Goal: Check status

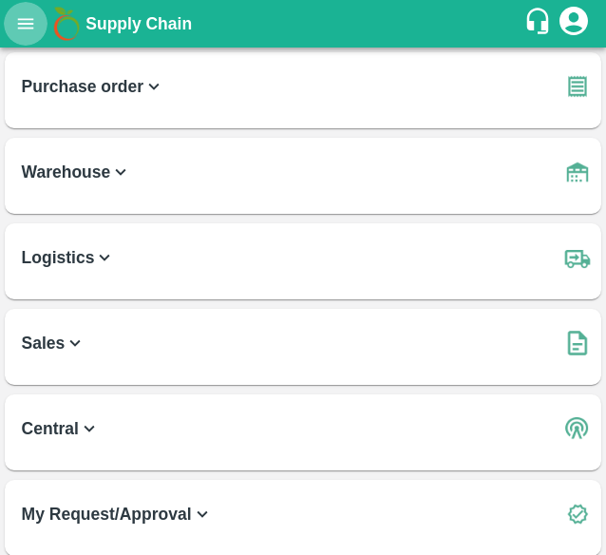
click at [29, 19] on icon "open drawer" at bounding box center [26, 23] width 16 height 10
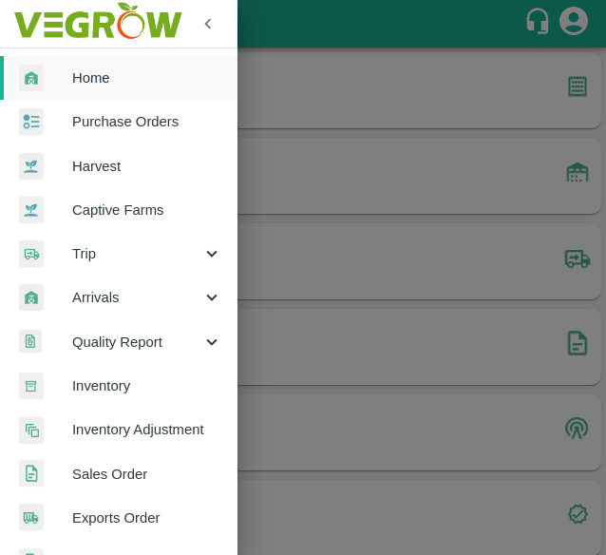
click at [29, 19] on img at bounding box center [98, 23] width 178 height 59
click at [289, 52] on div at bounding box center [303, 277] width 606 height 555
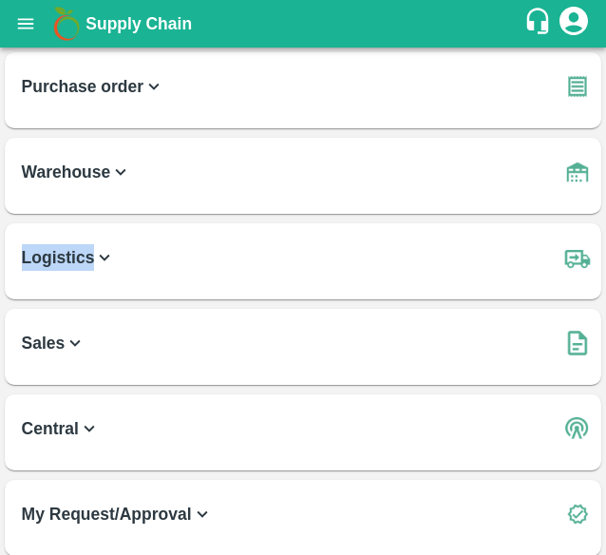
drag, startPoint x: 91, startPoint y: 259, endPoint x: 105, endPoint y: 256, distance: 14.8
click at [105, 256] on b "Logistics" at bounding box center [69, 257] width 94 height 27
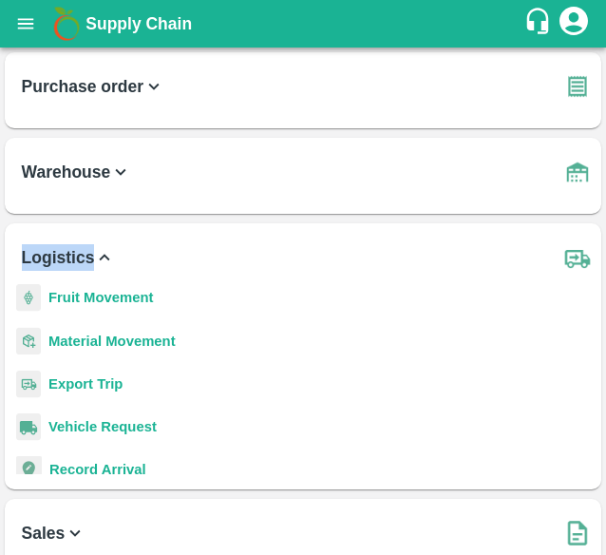
click at [105, 256] on icon at bounding box center [105, 257] width 10 height 7
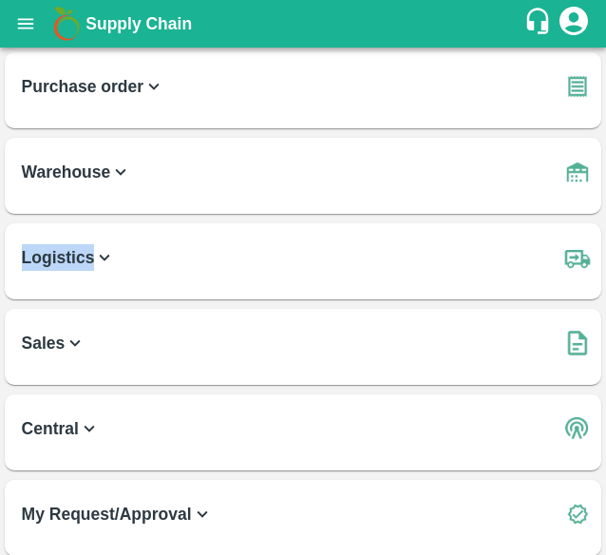
click at [105, 256] on icon at bounding box center [104, 257] width 21 height 21
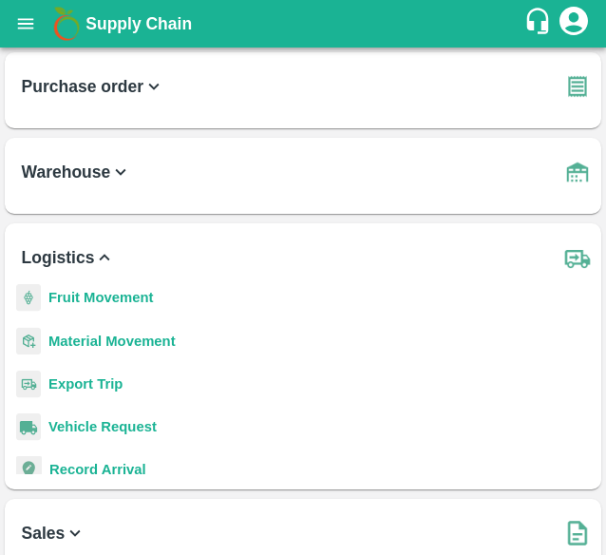
click at [79, 174] on b "Warehouse" at bounding box center [77, 172] width 110 height 27
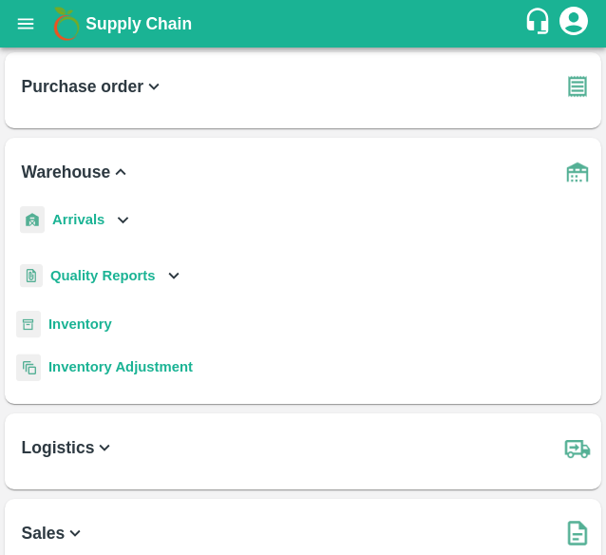
click at [94, 326] on b "Inventory" at bounding box center [80, 323] width 64 height 15
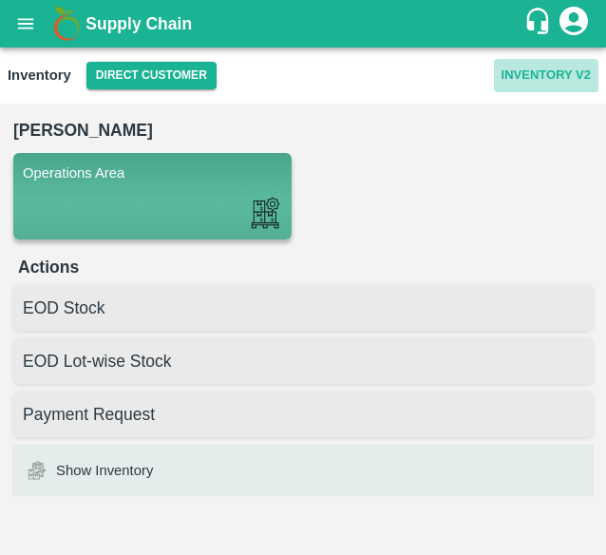
click at [529, 78] on button "Inventory V2" at bounding box center [546, 75] width 105 height 33
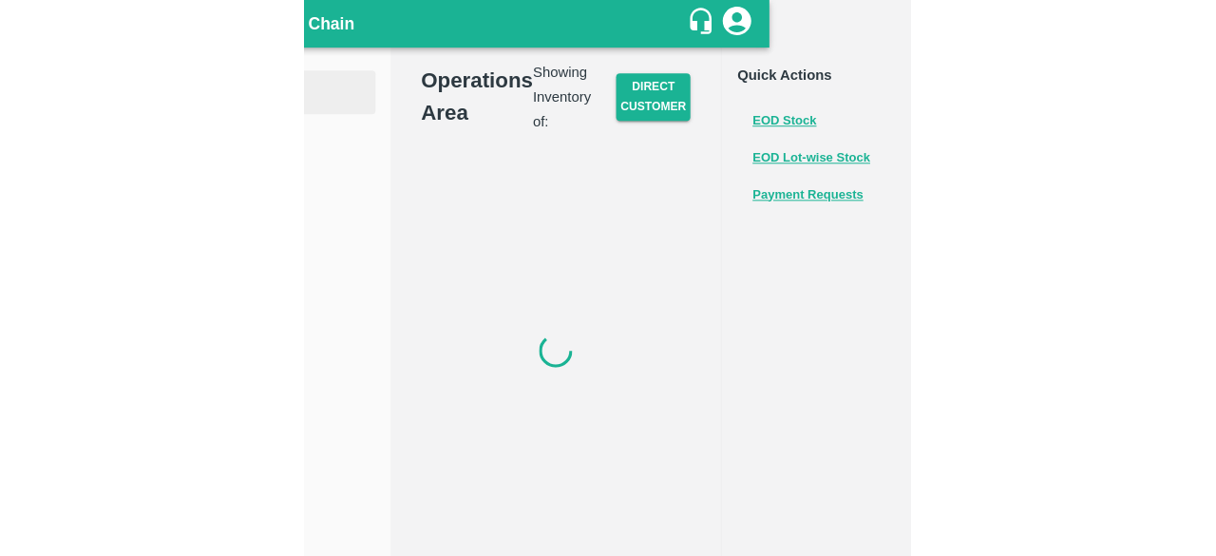
scroll to position [0, 141]
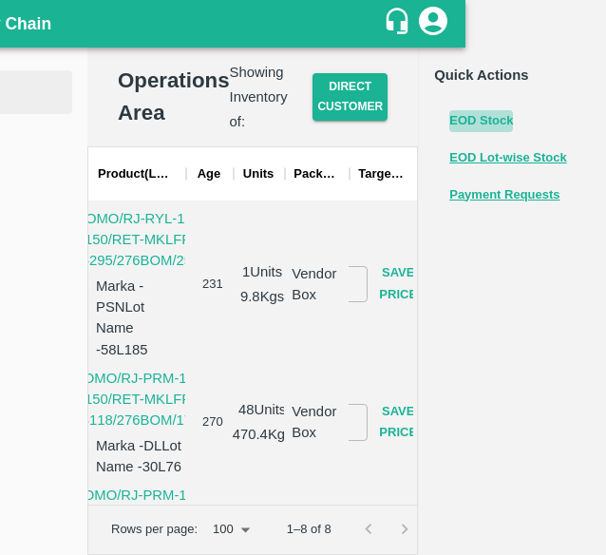
click at [457, 123] on button "EOD Stock" at bounding box center [481, 121] width 64 height 22
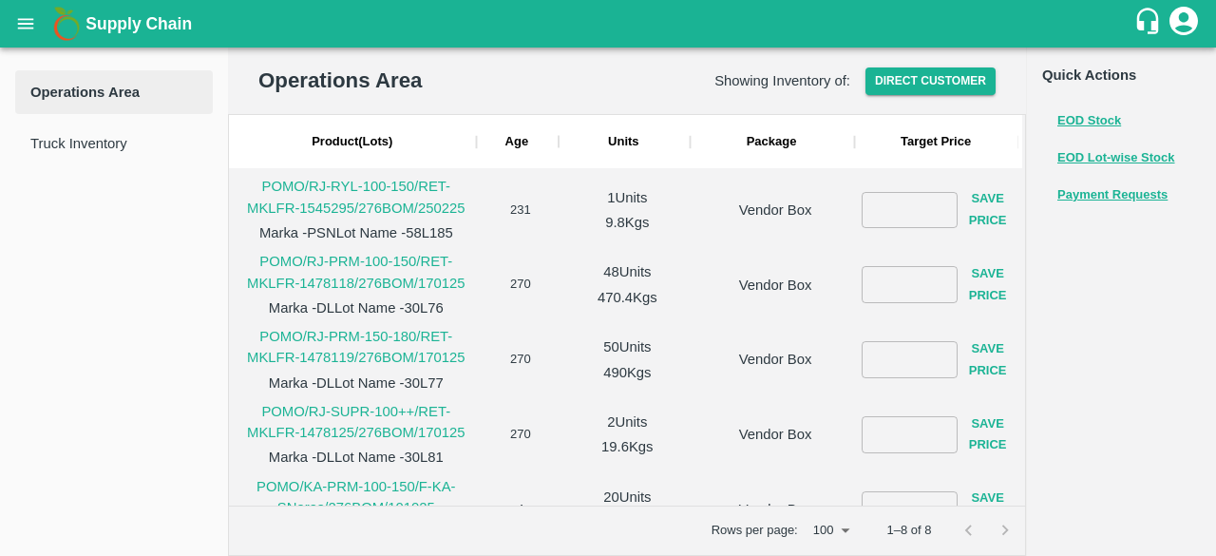
scroll to position [0, 0]
click at [106, 149] on span "Truck Inventory" at bounding box center [113, 143] width 167 height 21
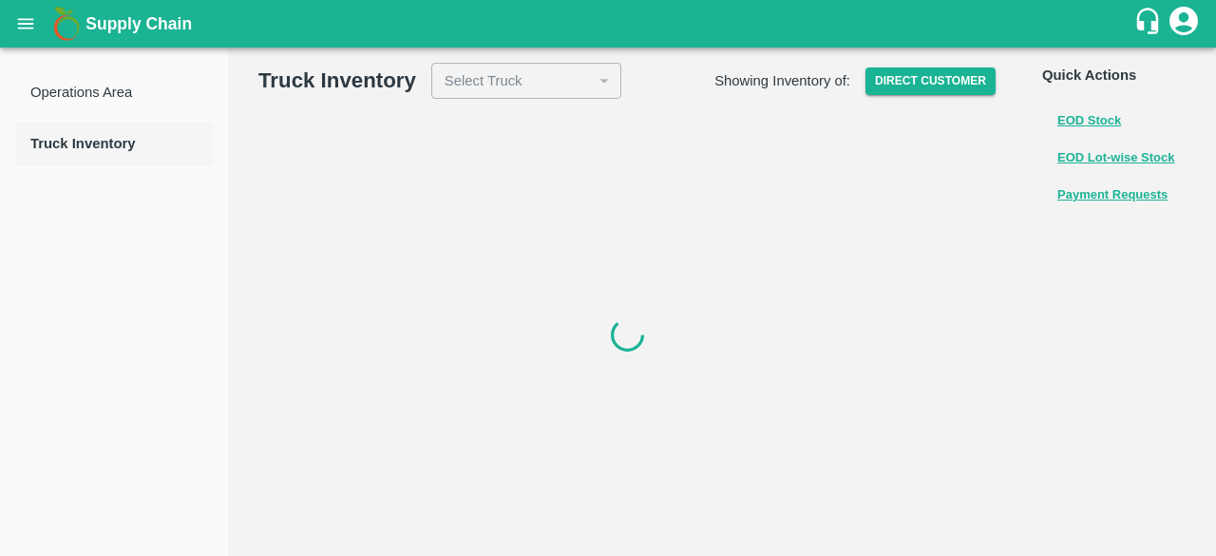
type input "230819"
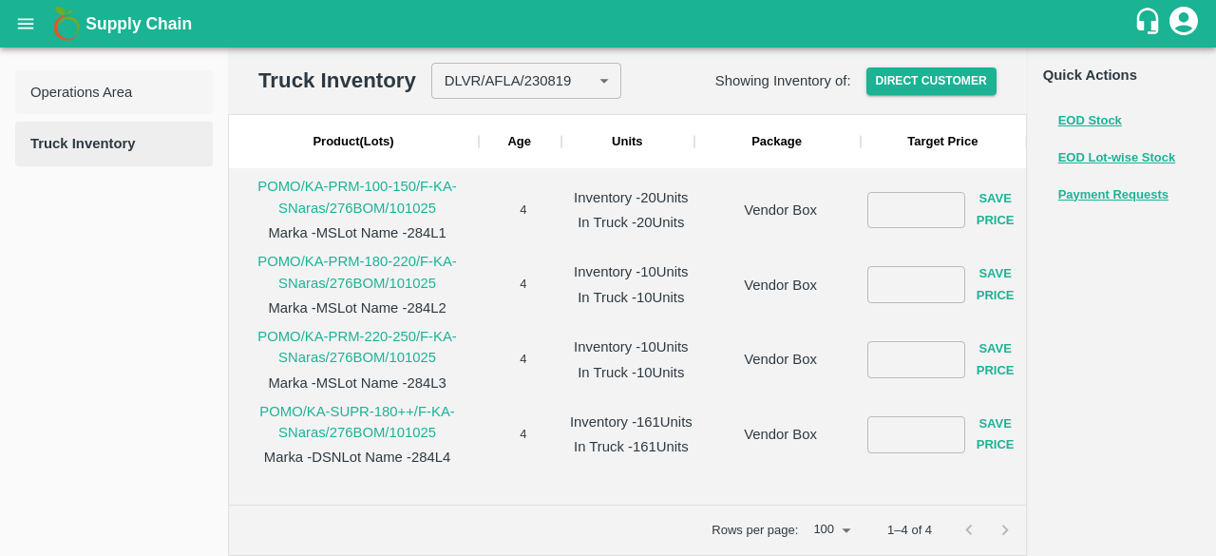
click at [101, 101] on span "Operations Area" at bounding box center [113, 92] width 167 height 21
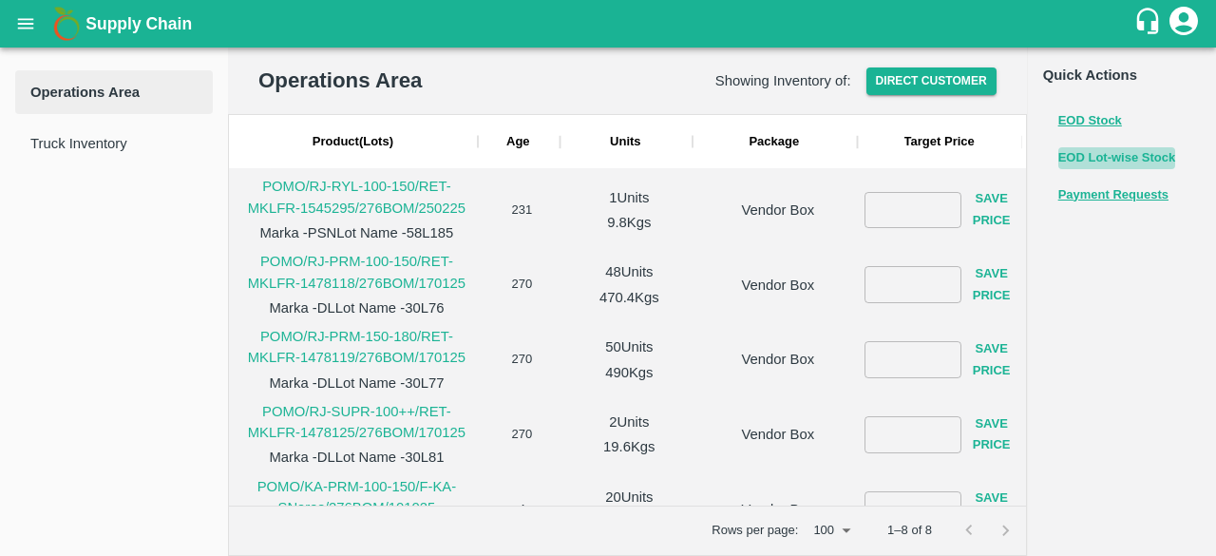
click at [605, 156] on button "EOD Lot-wise Stock" at bounding box center [1118, 158] width 118 height 22
